Goal: Task Accomplishment & Management: Manage account settings

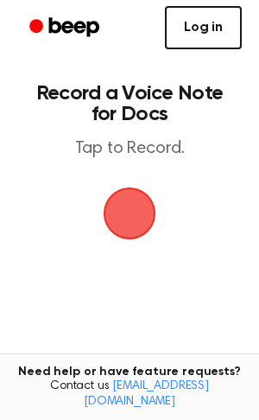
click at [200, 44] on link "Log in" at bounding box center [203, 27] width 77 height 43
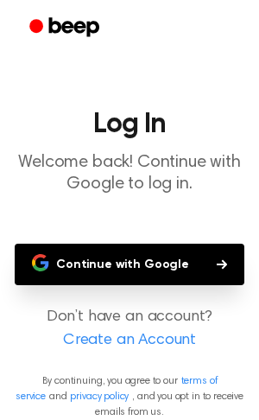
click at [93, 260] on button "Continue with Google" at bounding box center [130, 264] width 230 height 41
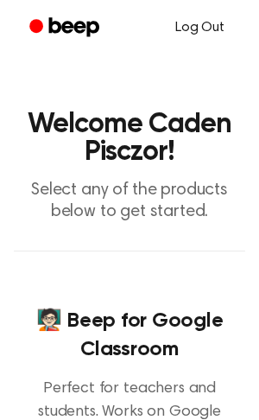
click at [200, 25] on link "Log Out" at bounding box center [200, 27] width 84 height 41
